Goal: Task Accomplishment & Management: Use online tool/utility

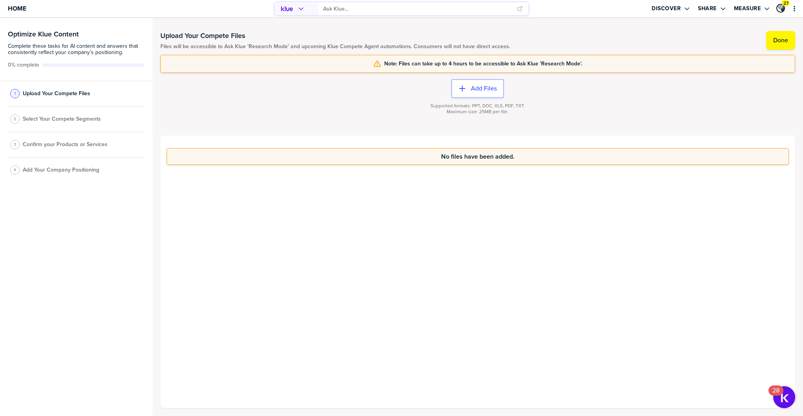
click at [82, 121] on span "Select Your Compete Segments" at bounding box center [62, 119] width 78 height 6
click at [780, 38] on label "Done" at bounding box center [780, 40] width 15 height 8
click at [55, 116] on div "2 Select Your Compete Segments" at bounding box center [76, 121] width 137 height 25
click at [56, 118] on span "Select Your Compete Segments" at bounding box center [62, 121] width 78 height 6
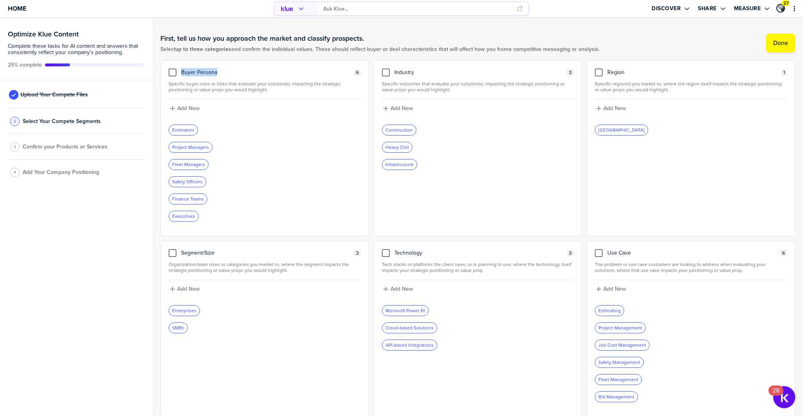
drag, startPoint x: 182, startPoint y: 73, endPoint x: 218, endPoint y: 72, distance: 36.1
click at [218, 72] on div "Buyer Persona 6" at bounding box center [265, 73] width 192 height 8
click at [65, 148] on span "Confirm your Products or Services" at bounding box center [65, 147] width 85 height 6
click at [775, 44] on label "Done" at bounding box center [780, 43] width 15 height 8
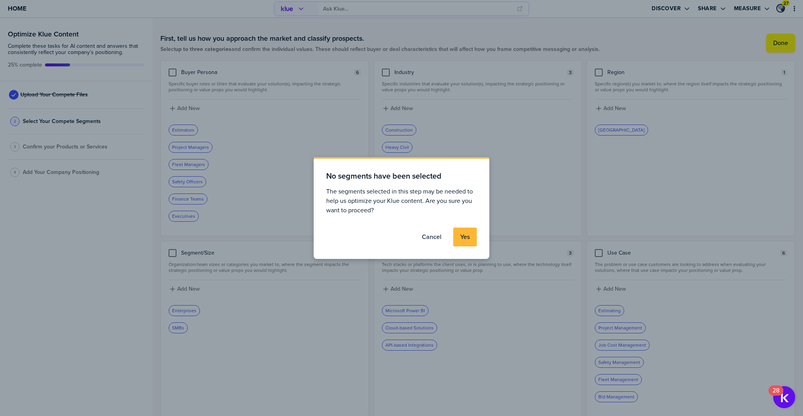
click at [465, 235] on label "Yes" at bounding box center [464, 237] width 9 height 8
